Goal: Task Accomplishment & Management: Complete application form

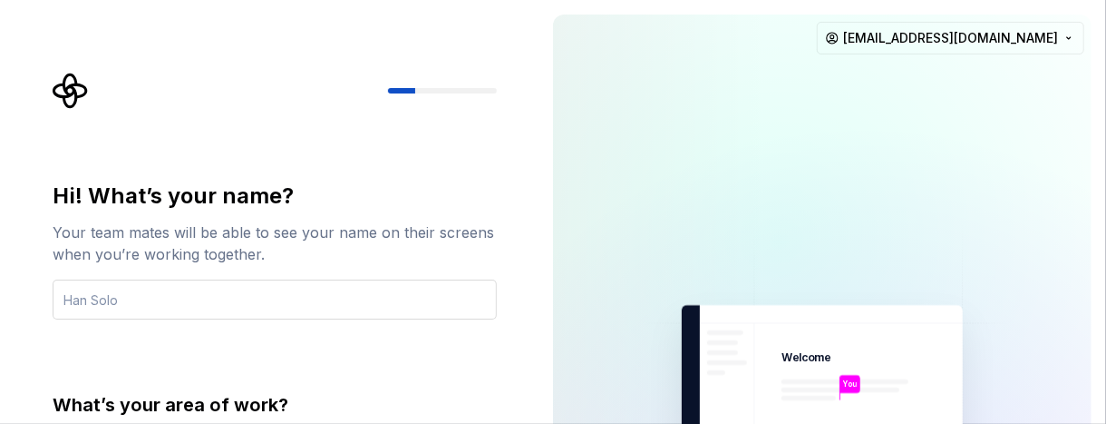
click at [243, 281] on input "text" at bounding box center [275, 299] width 444 height 40
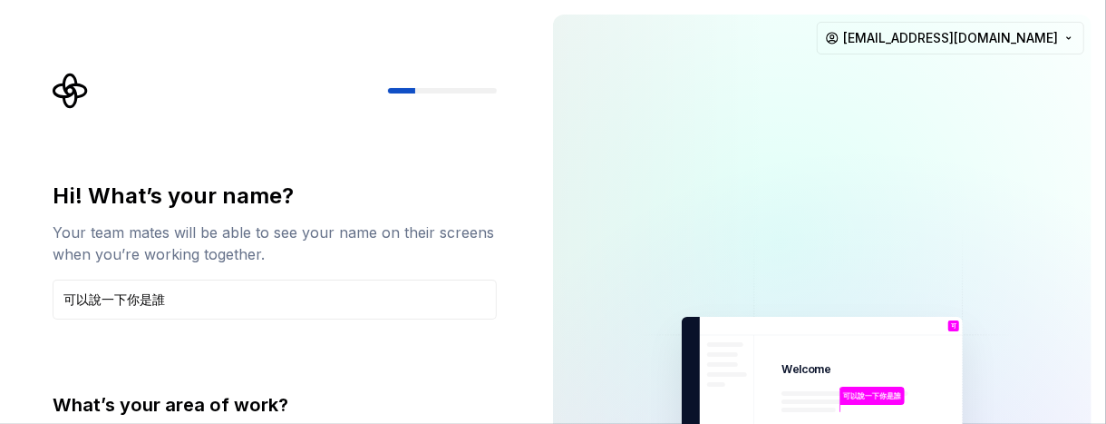
click at [402, 175] on div "Hi! What’s your name? Your team mates will be able to see your name on their sc…" at bounding box center [280, 376] width 477 height 606
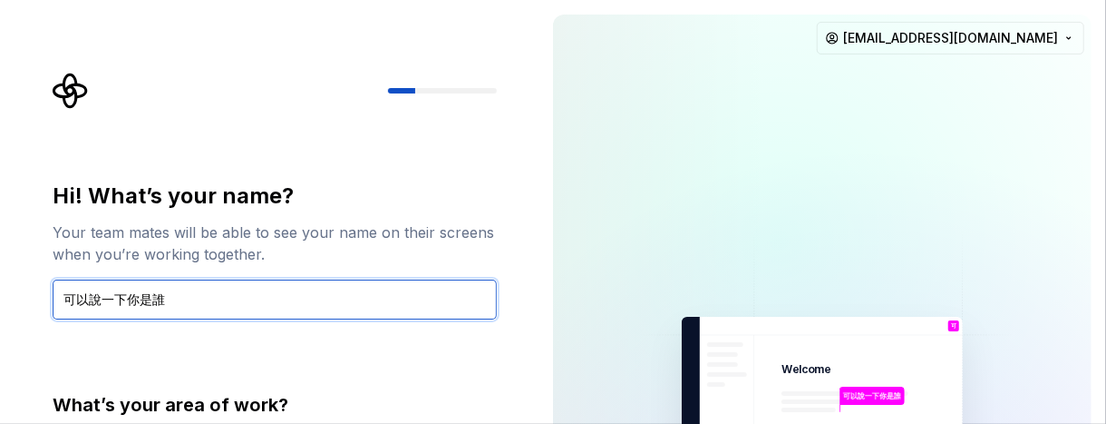
click at [186, 297] on input "可以說一下你是誰" at bounding box center [275, 299] width 444 height 40
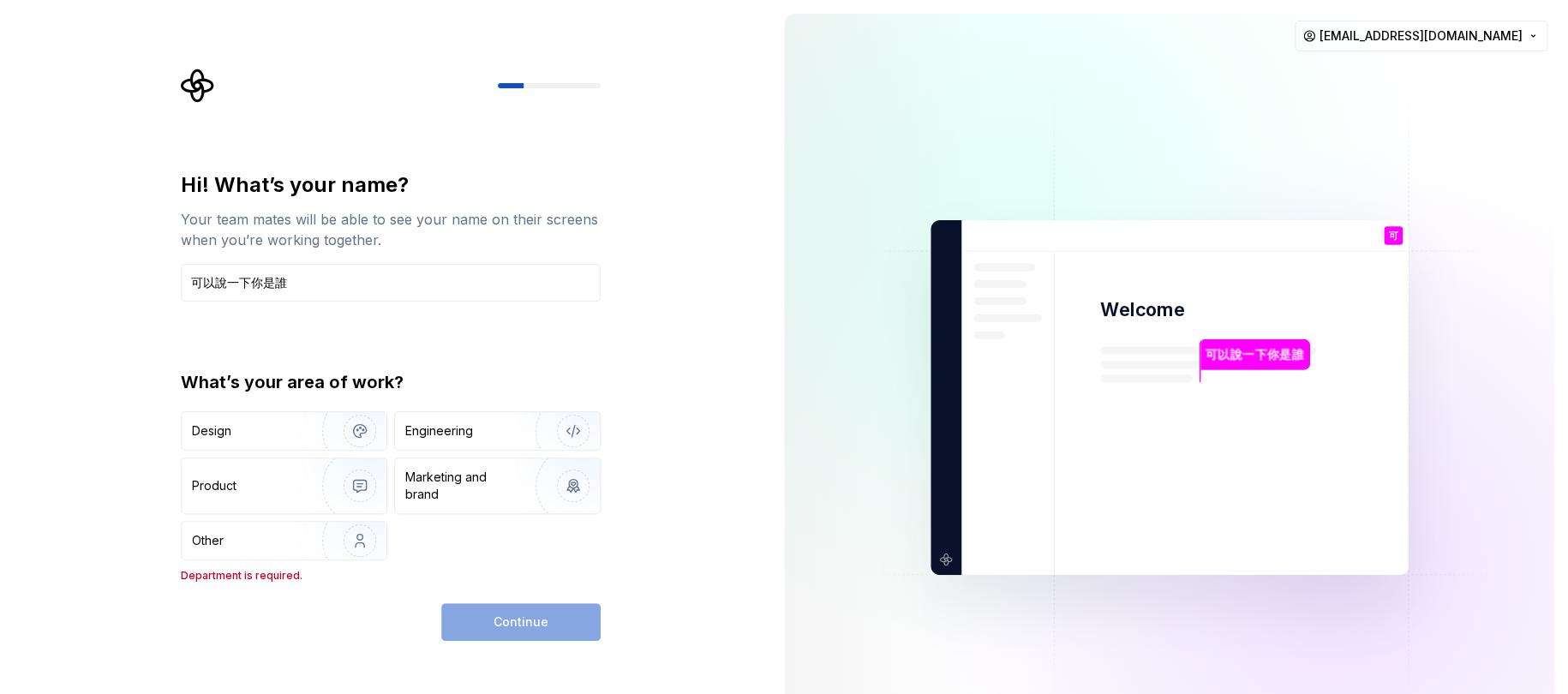
click at [513, 399] on div "Continue" at bounding box center [520, 621] width 160 height 38
drag, startPoint x: 305, startPoint y: 280, endPoint x: 169, endPoint y: 284, distance: 136.1
click at [169, 284] on div "Hi! What’s your name? Your team mates will be able to see your name on their sc…" at bounding box center [384, 398] width 770 height 795
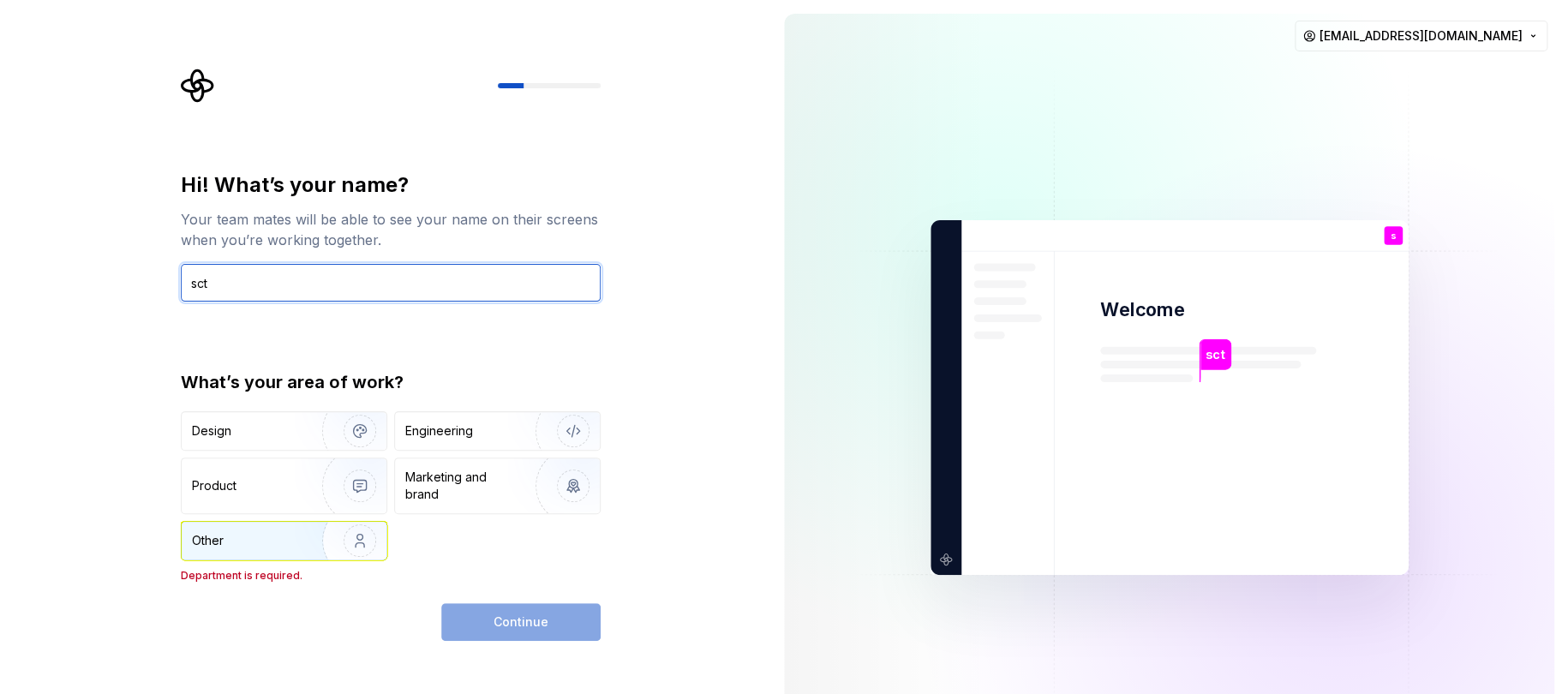
type input "sct"
click at [283, 399] on div "Other" at bounding box center [242, 540] width 100 height 17
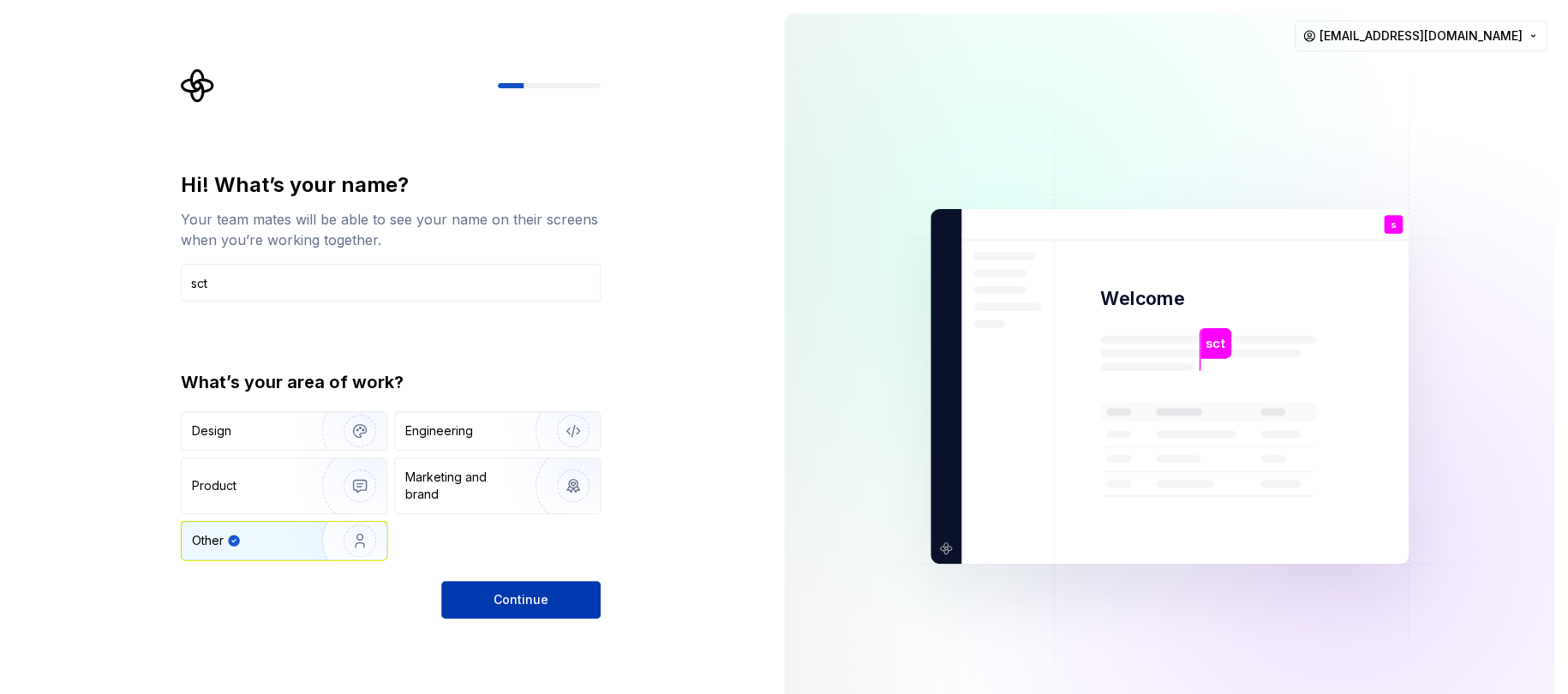
click at [545, 399] on span "Continue" at bounding box center [520, 600] width 55 height 17
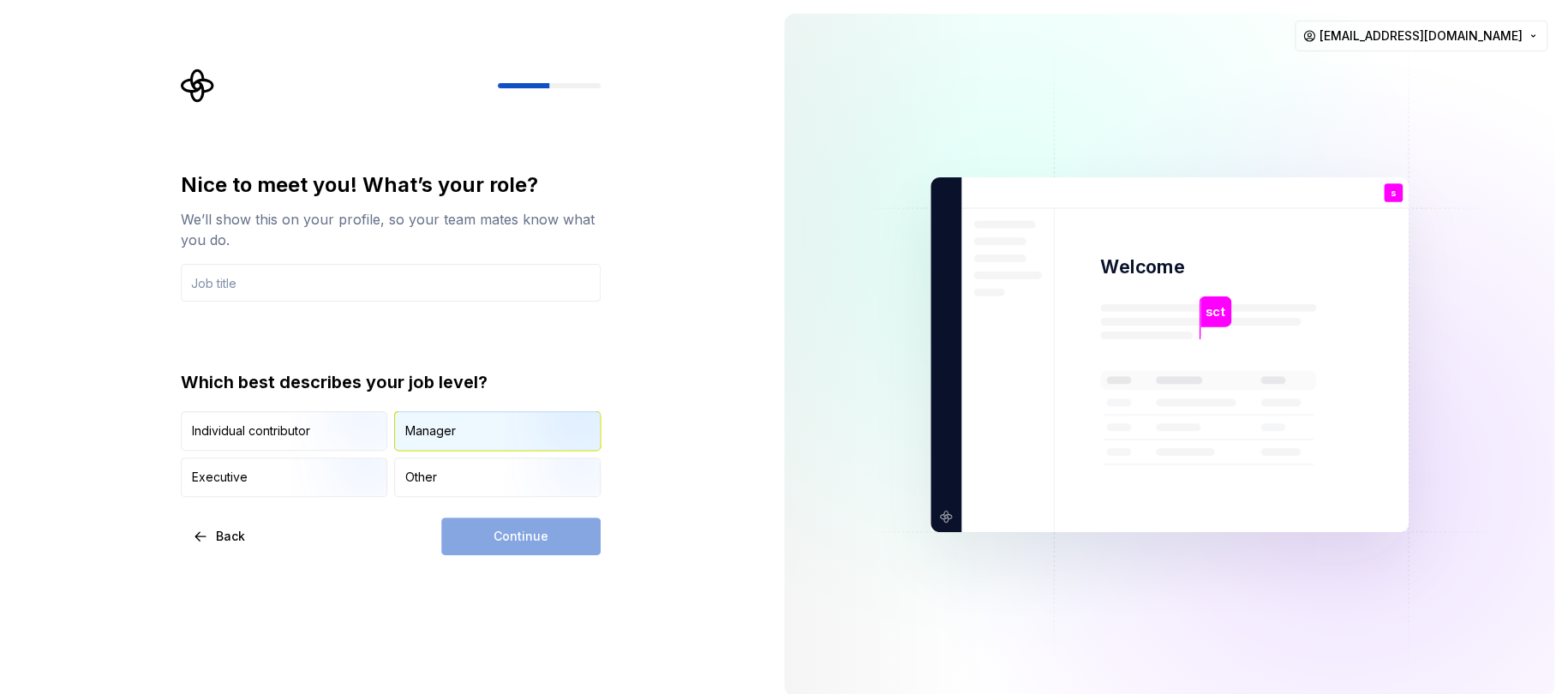
click at [435, 399] on div "Manager" at bounding box center [431, 431] width 51 height 17
click at [247, 284] on input "text" at bounding box center [390, 282] width 419 height 38
click at [416, 399] on div "Other" at bounding box center [497, 477] width 205 height 38
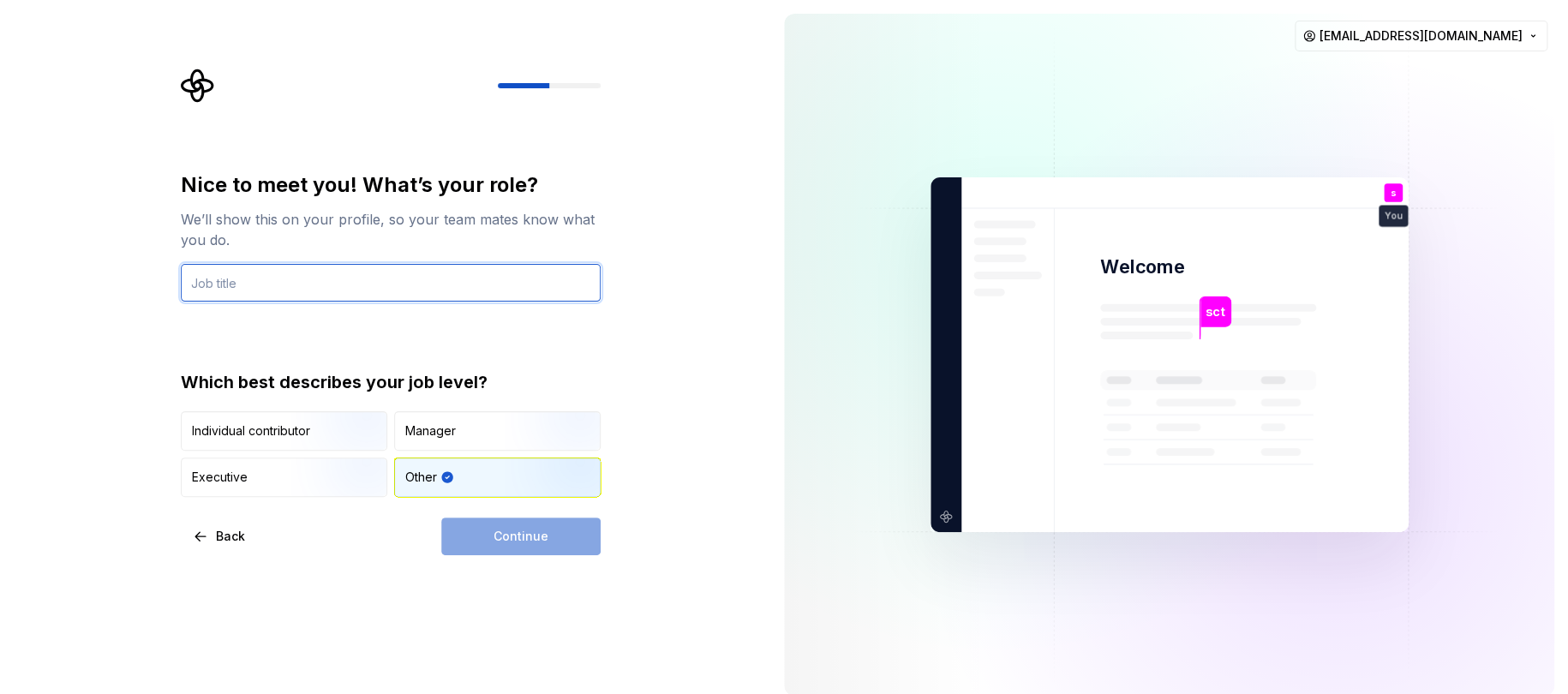
click at [246, 273] on input "text" at bounding box center [390, 282] width 419 height 38
type input "test\"
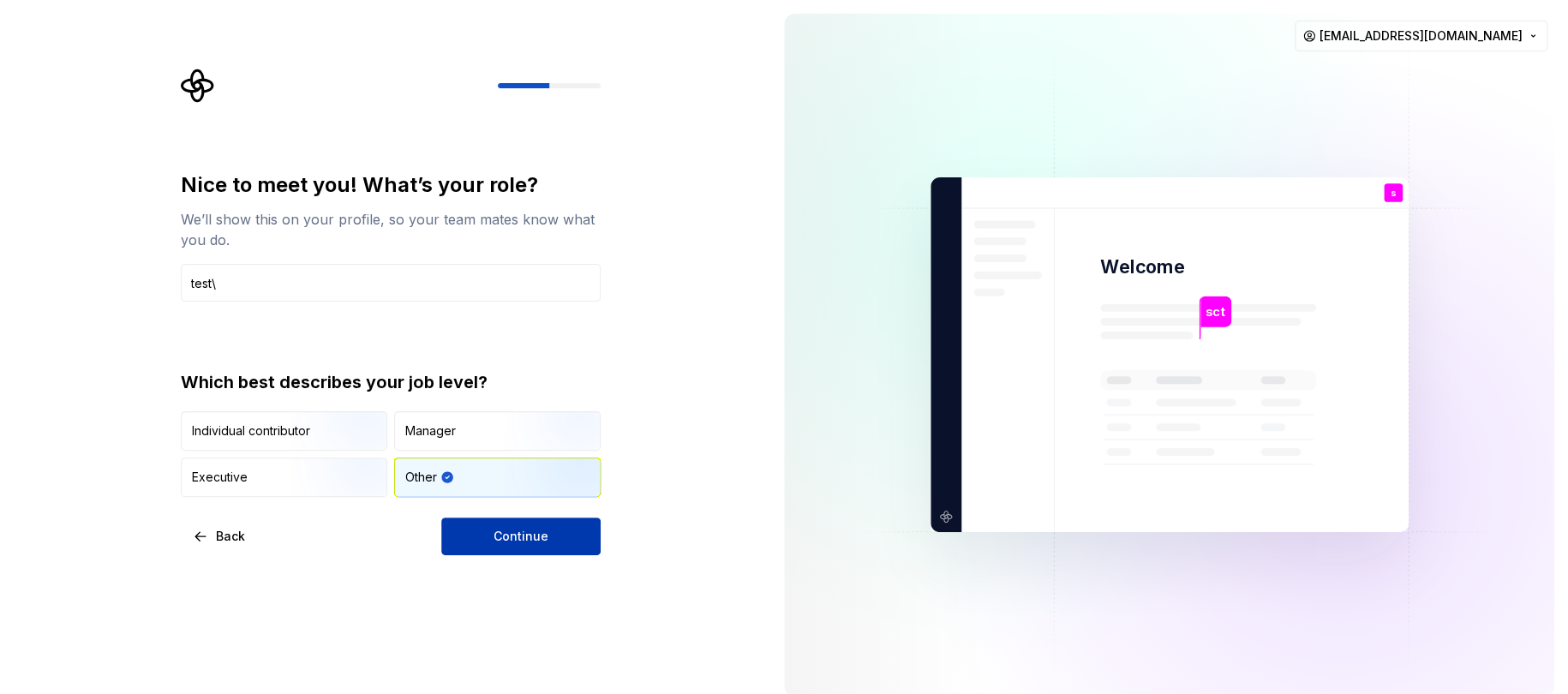
click at [518, 399] on span "Continue" at bounding box center [520, 536] width 55 height 17
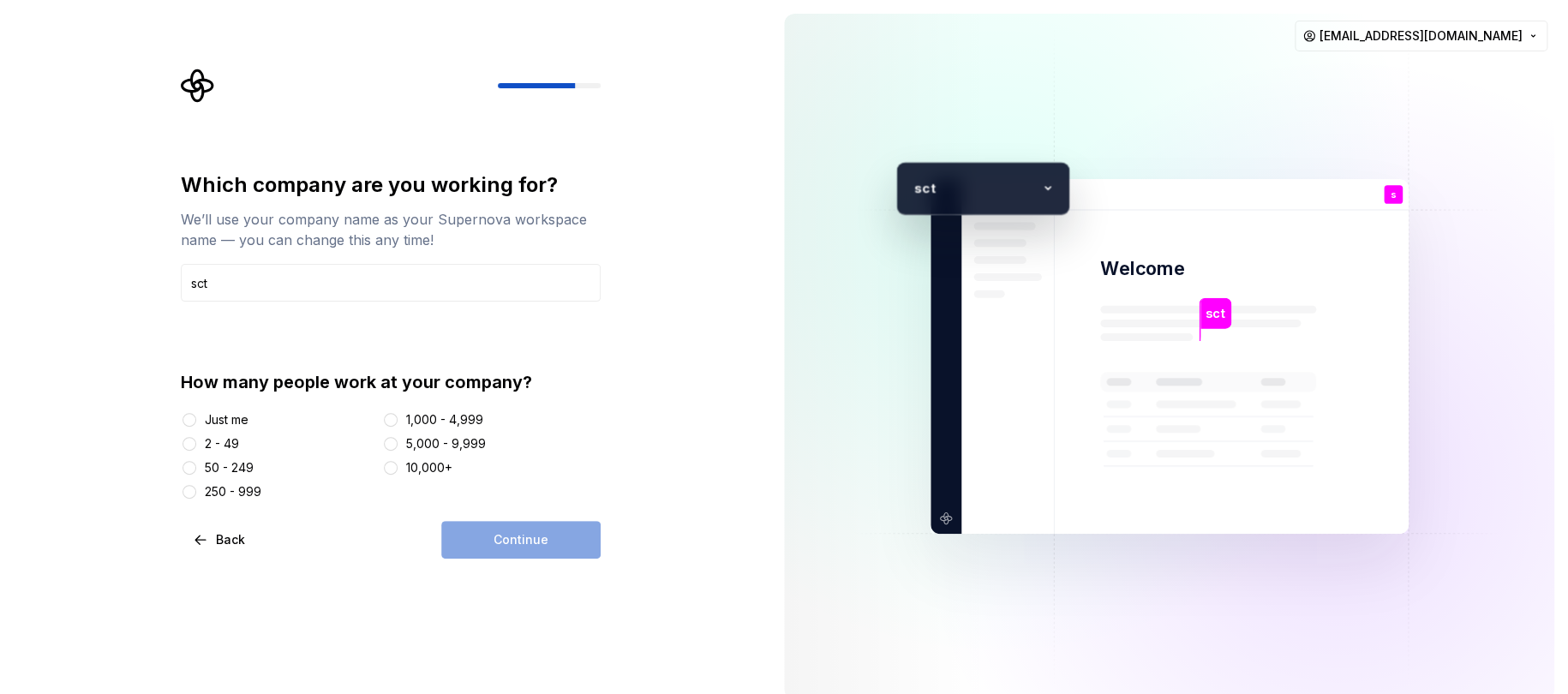
type input "sct"
click at [189, 399] on button "Just me" at bounding box center [189, 419] width 14 height 14
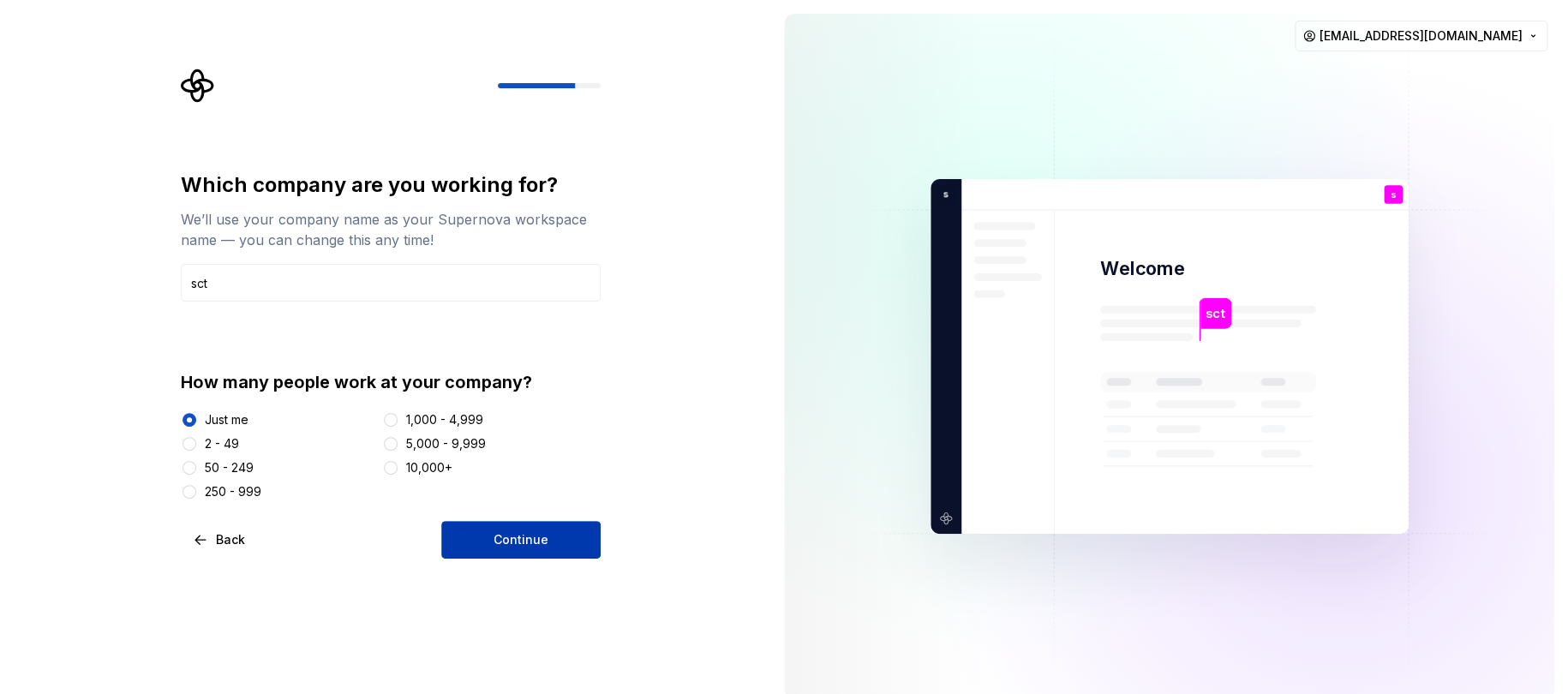
click at [524, 399] on span "Continue" at bounding box center [520, 539] width 55 height 17
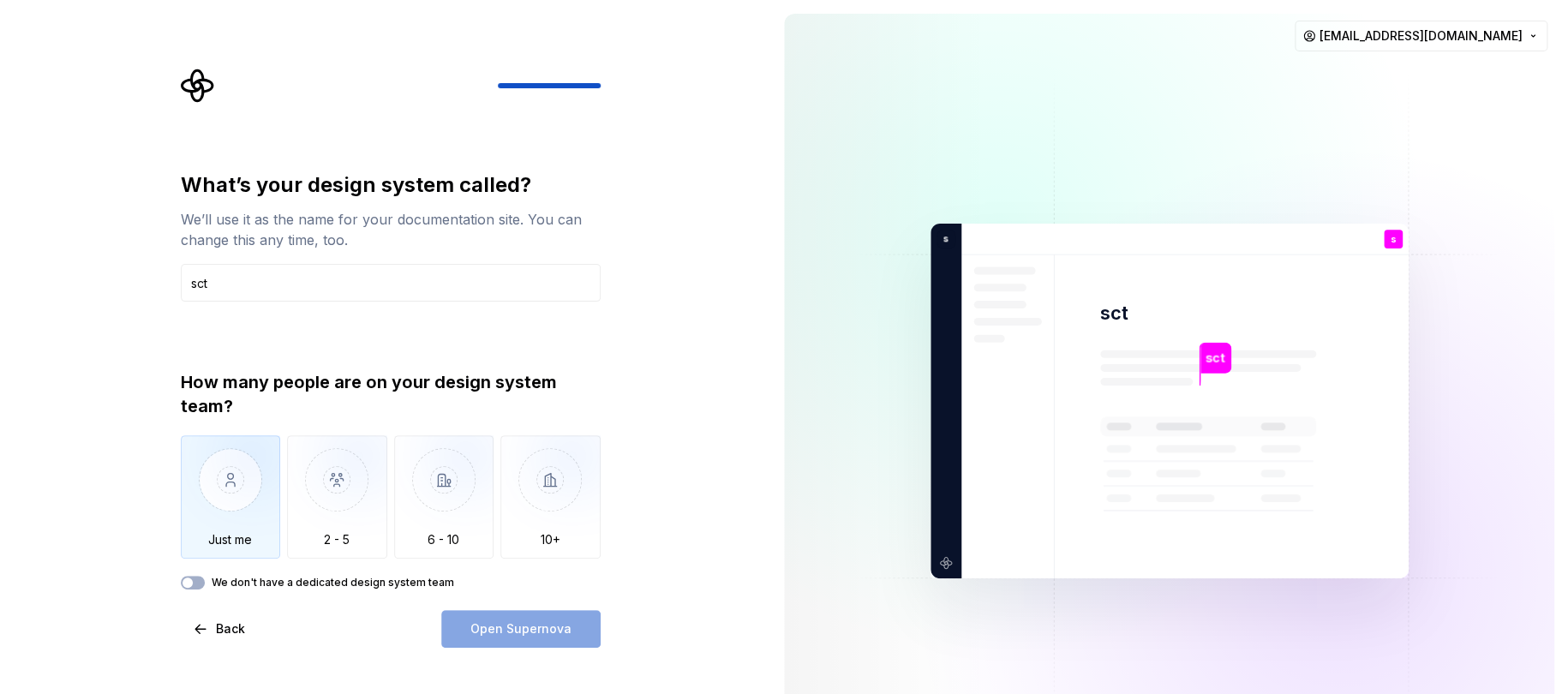
type input "sct"
click at [247, 399] on img "button" at bounding box center [230, 493] width 100 height 115
click at [503, 399] on span "Open Supernova" at bounding box center [520, 629] width 101 height 17
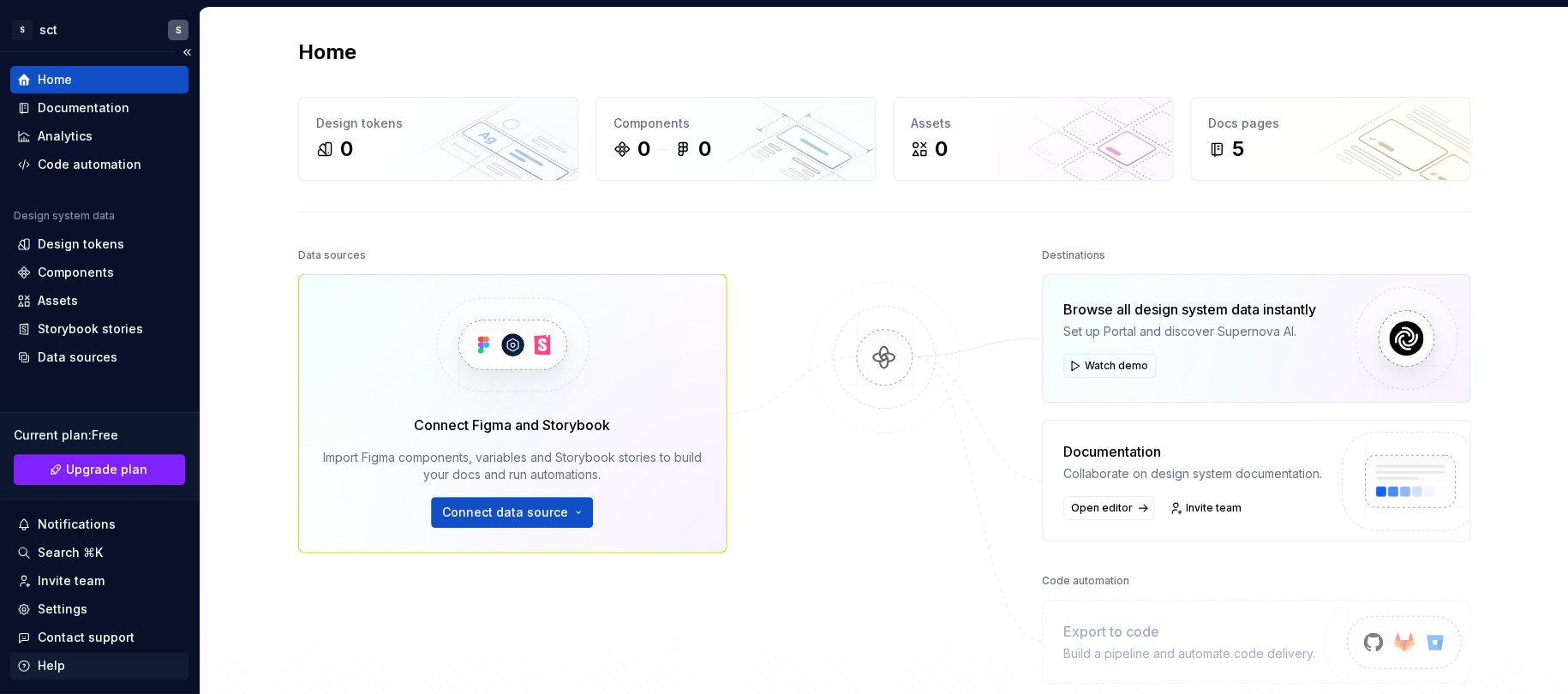
scroll to position [42, 0]
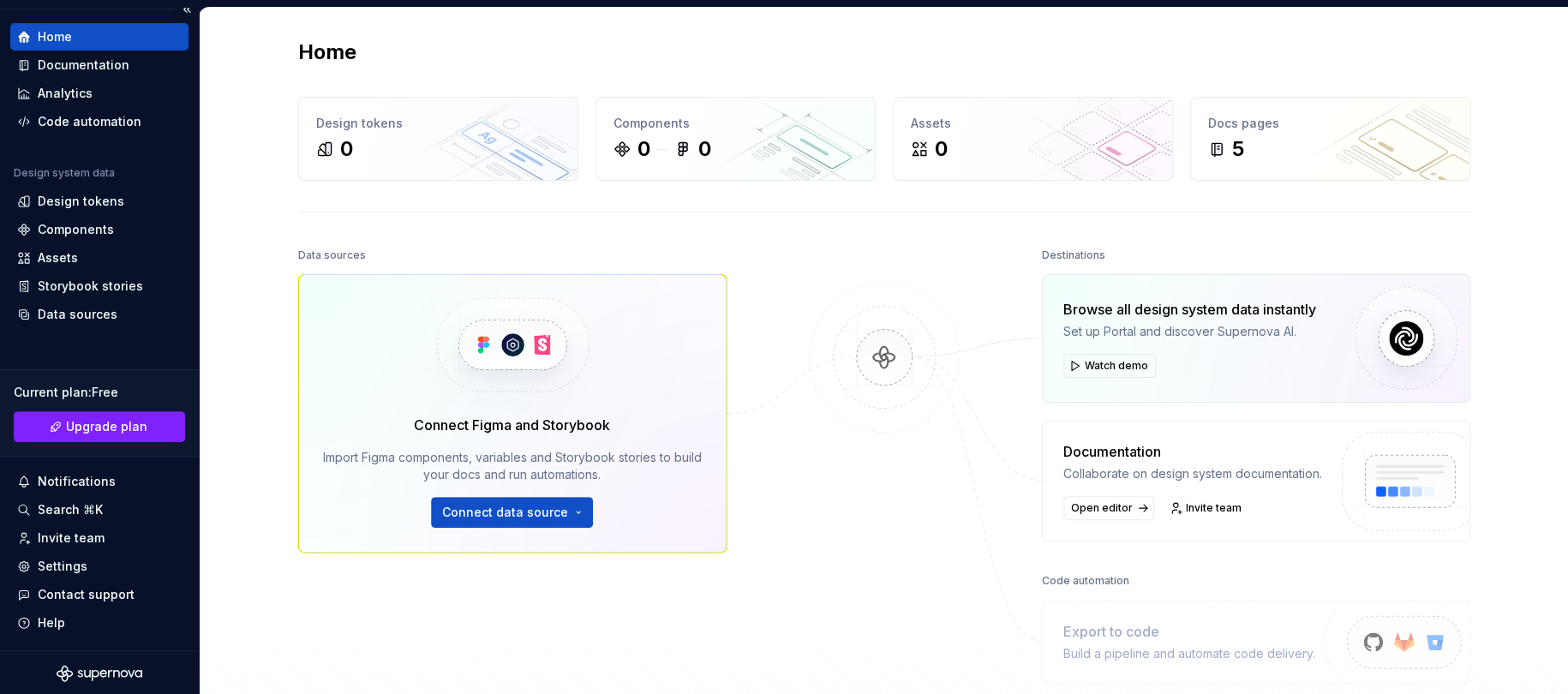
click at [95, 399] on icon "Supernova Logo" at bounding box center [99, 673] width 86 height 17
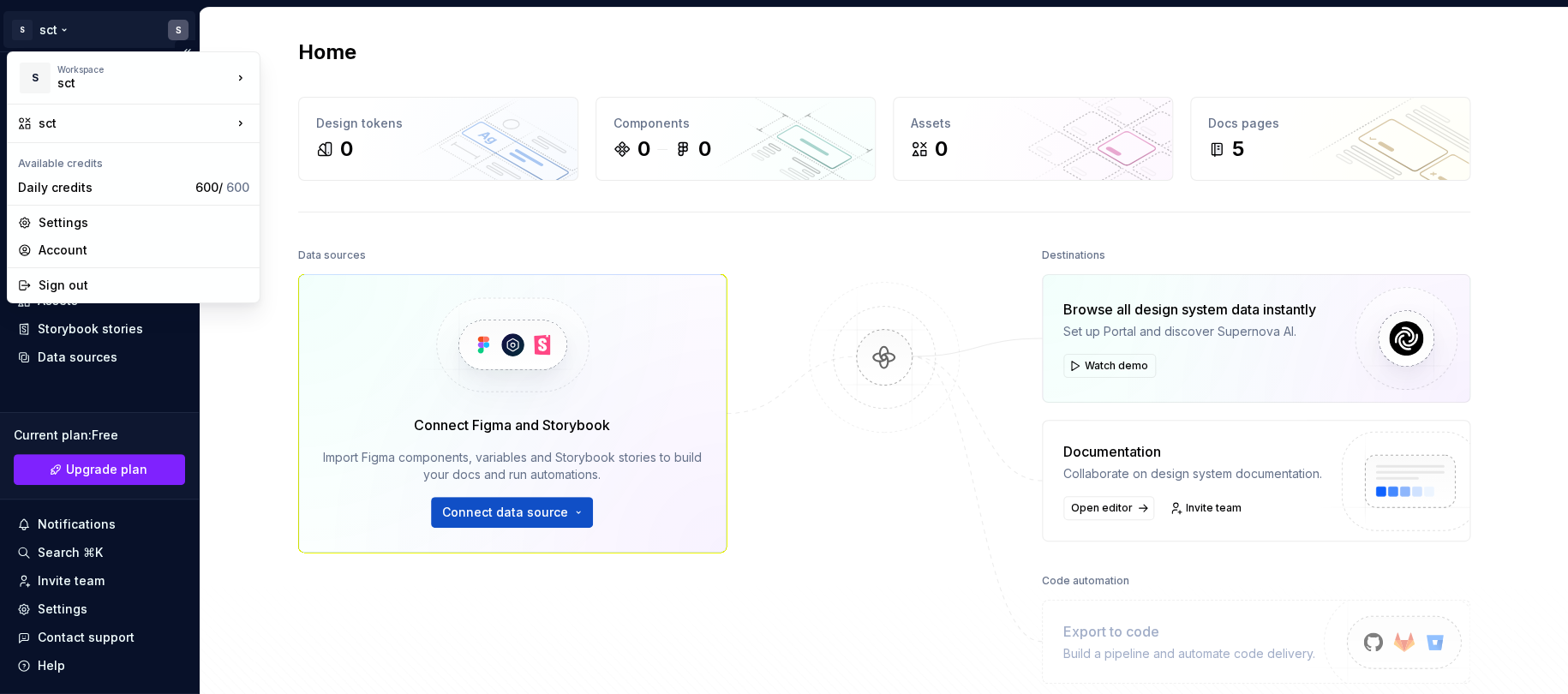
click at [170, 28] on html "S sct S Home Documentation Analytics Code automation Design system data Design …" at bounding box center [784, 347] width 1568 height 694
click at [83, 288] on div "Sign out" at bounding box center [144, 285] width 211 height 17
